Goal: Task Accomplishment & Management: Manage account settings

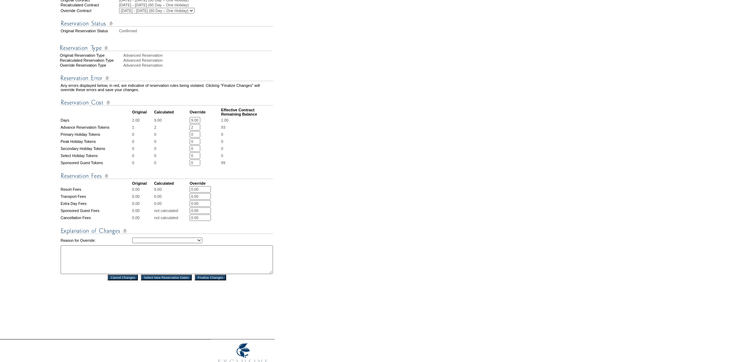
scroll to position [185, 0]
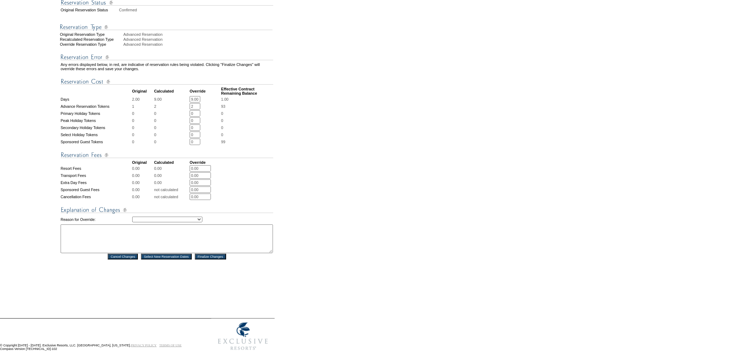
click at [202, 217] on select "Creating Continuous Stay Days Rebooked After Cancellation Editing Occupant Expe…" at bounding box center [167, 220] width 70 height 6
select select "1043"
click at [132, 217] on select "Creating Continuous Stay Days Rebooked After Cancellation Editing Occupant Expe…" at bounding box center [167, 220] width 70 height 6
click at [168, 246] on textarea at bounding box center [167, 238] width 212 height 29
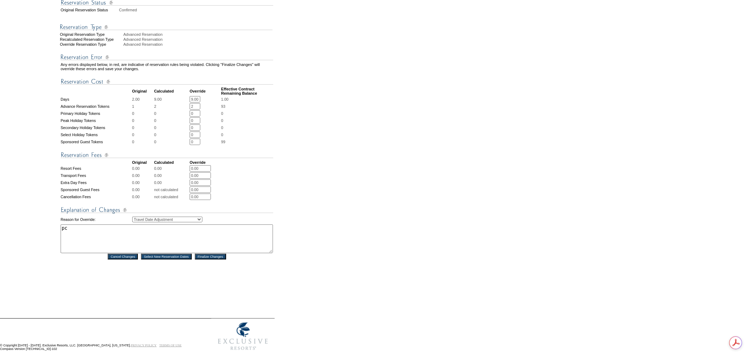
type textarea "pc"
click at [209, 257] on input "Finalize Changes" at bounding box center [210, 257] width 31 height 6
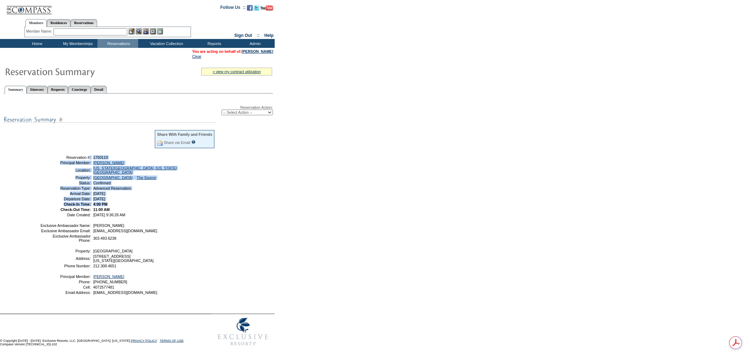
drag, startPoint x: 126, startPoint y: 201, endPoint x: 62, endPoint y: 154, distance: 79.3
click at [62, 154] on tbody "Share With Family and Friends Share via Email Share Reservation Information Ple…" at bounding box center [127, 172] width 175 height 87
click at [105, 197] on span "Sunday, November 16, 2025" at bounding box center [99, 199] width 12 height 4
drag, startPoint x: 122, startPoint y: 204, endPoint x: 59, endPoint y: 153, distance: 81.0
click at [59, 153] on table "Share With Family and Friends Share via Email Share Reservation Information Ple…" at bounding box center [127, 172] width 177 height 89
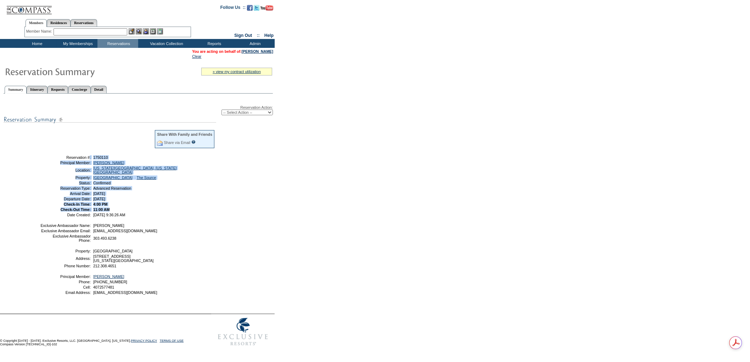
copy tbody "Reservation #: 1750110 Principal Member: Johnson, Dan Location: New York City, …"
click at [96, 161] on link "[PERSON_NAME]" at bounding box center [108, 163] width 31 height 4
